Goal: Navigation & Orientation: Find specific page/section

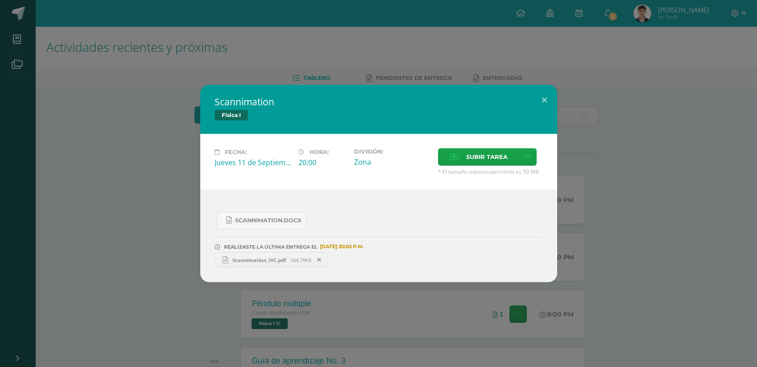
click at [215, 44] on div "Scannimation Física I Fecha: [DATE] Hora: 20:00 División: Zona Cancelar" at bounding box center [378, 183] width 757 height 367
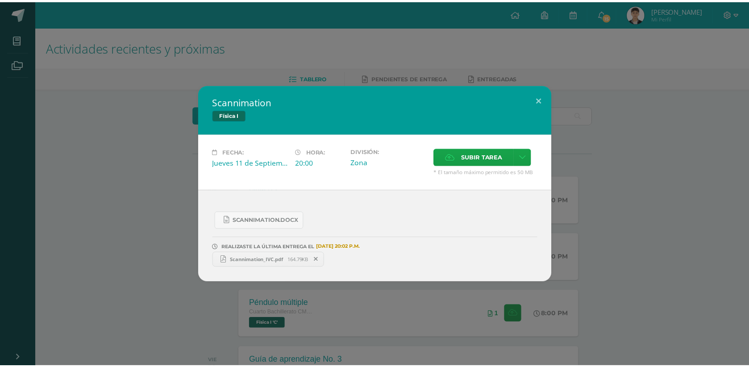
scroll to position [8, 0]
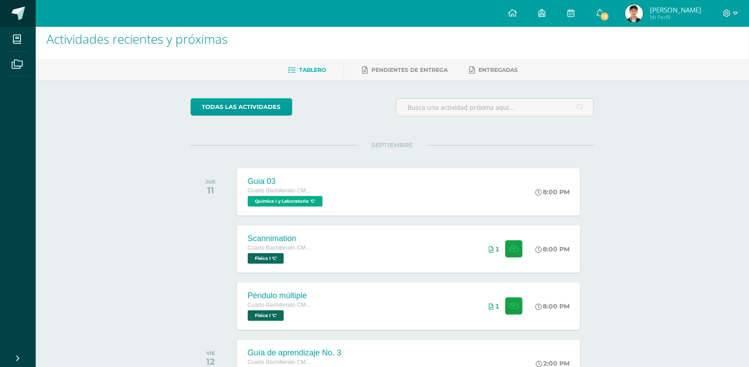
click at [25, 5] on link at bounding box center [18, 13] width 36 height 27
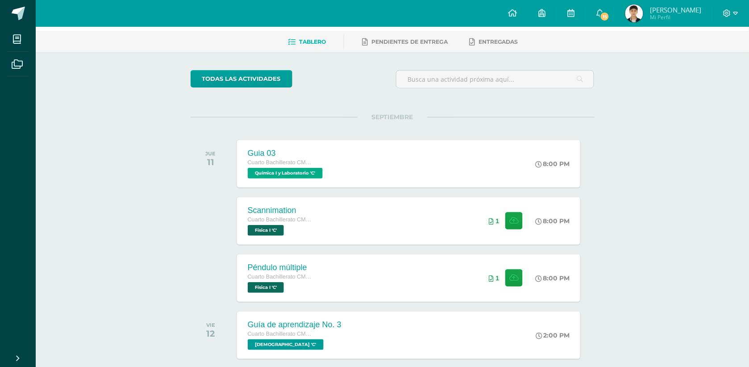
scroll to position [3, 0]
